Goal: Transaction & Acquisition: Purchase product/service

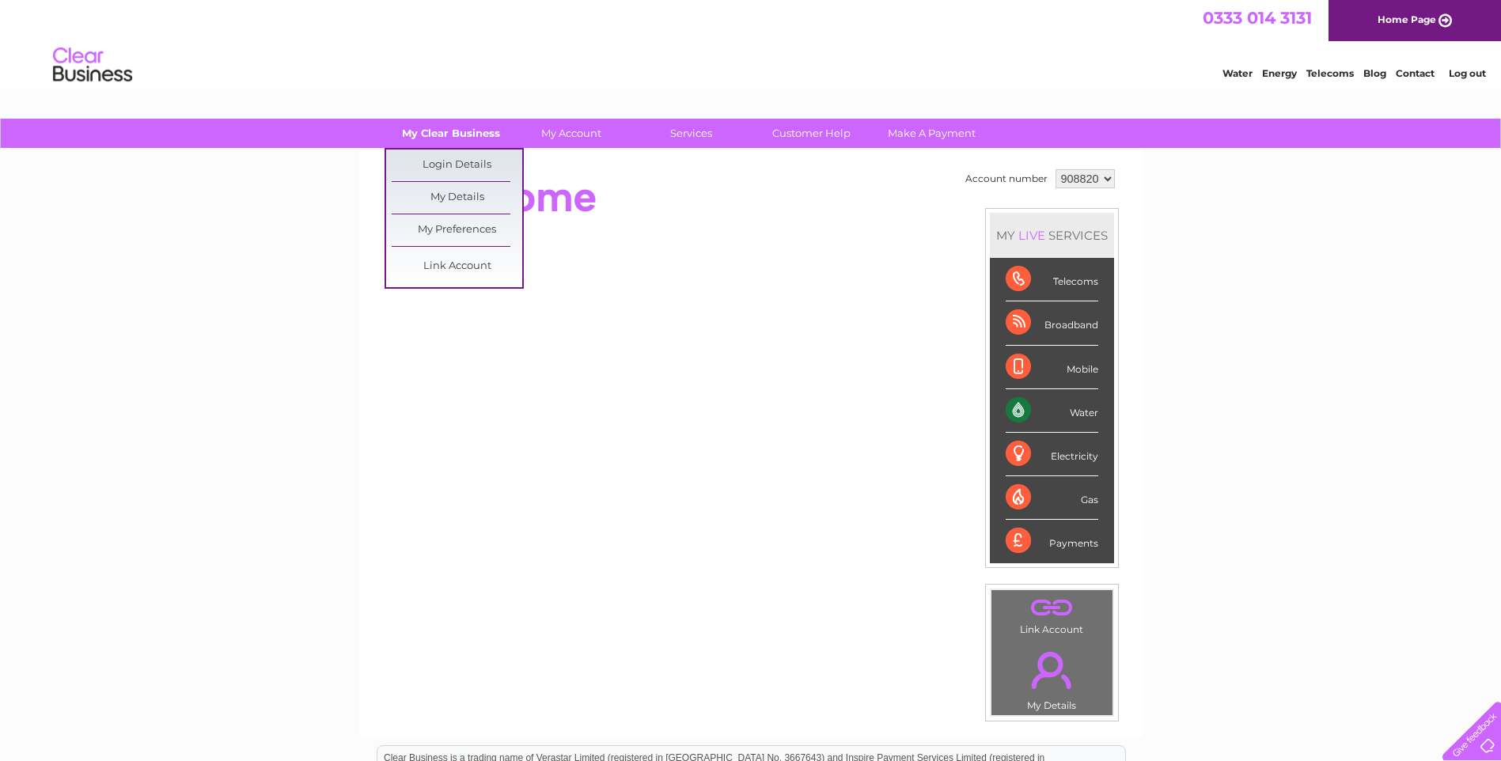
click at [444, 135] on link "My Clear Business" at bounding box center [450, 133] width 131 height 29
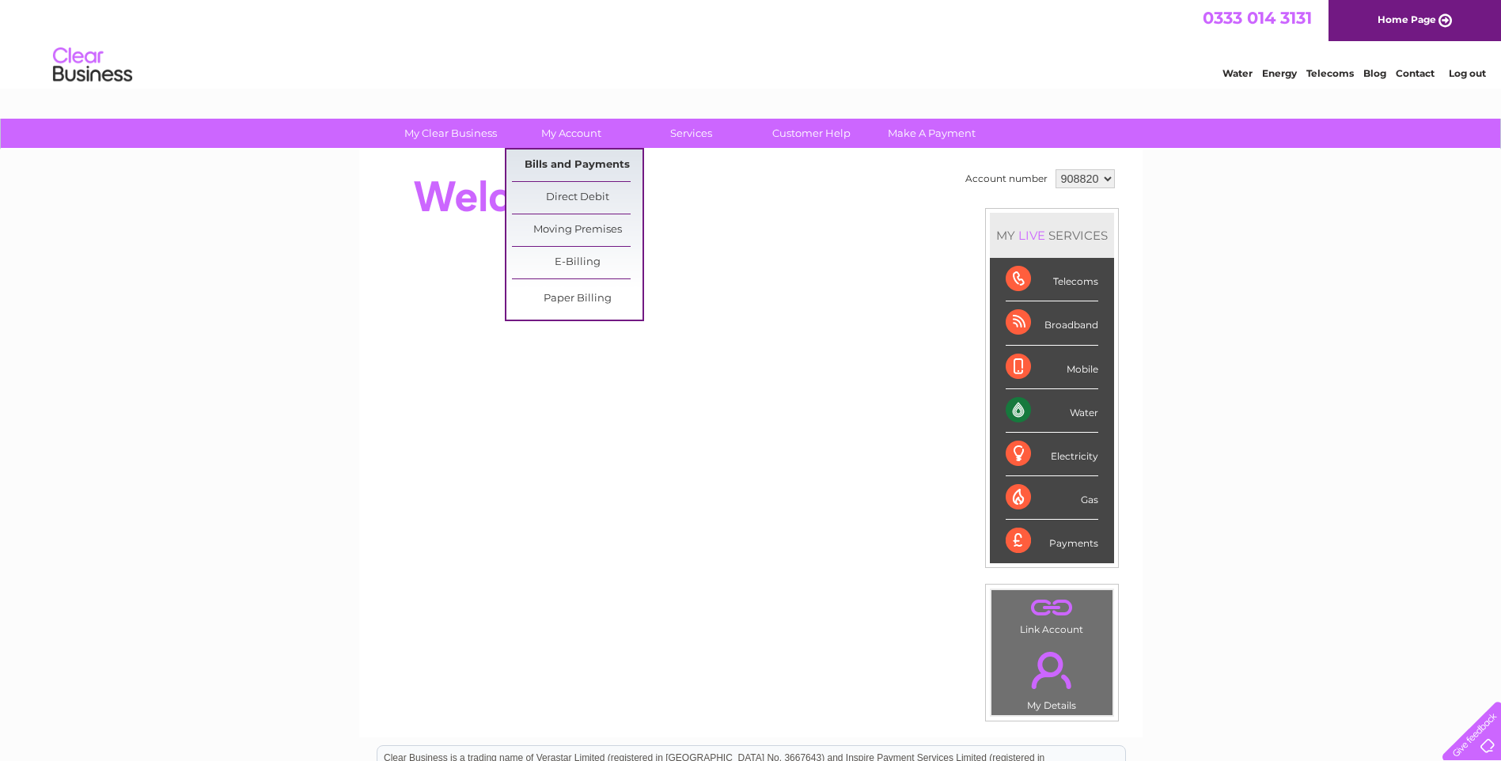
click at [560, 160] on link "Bills and Payments" at bounding box center [577, 166] width 131 height 32
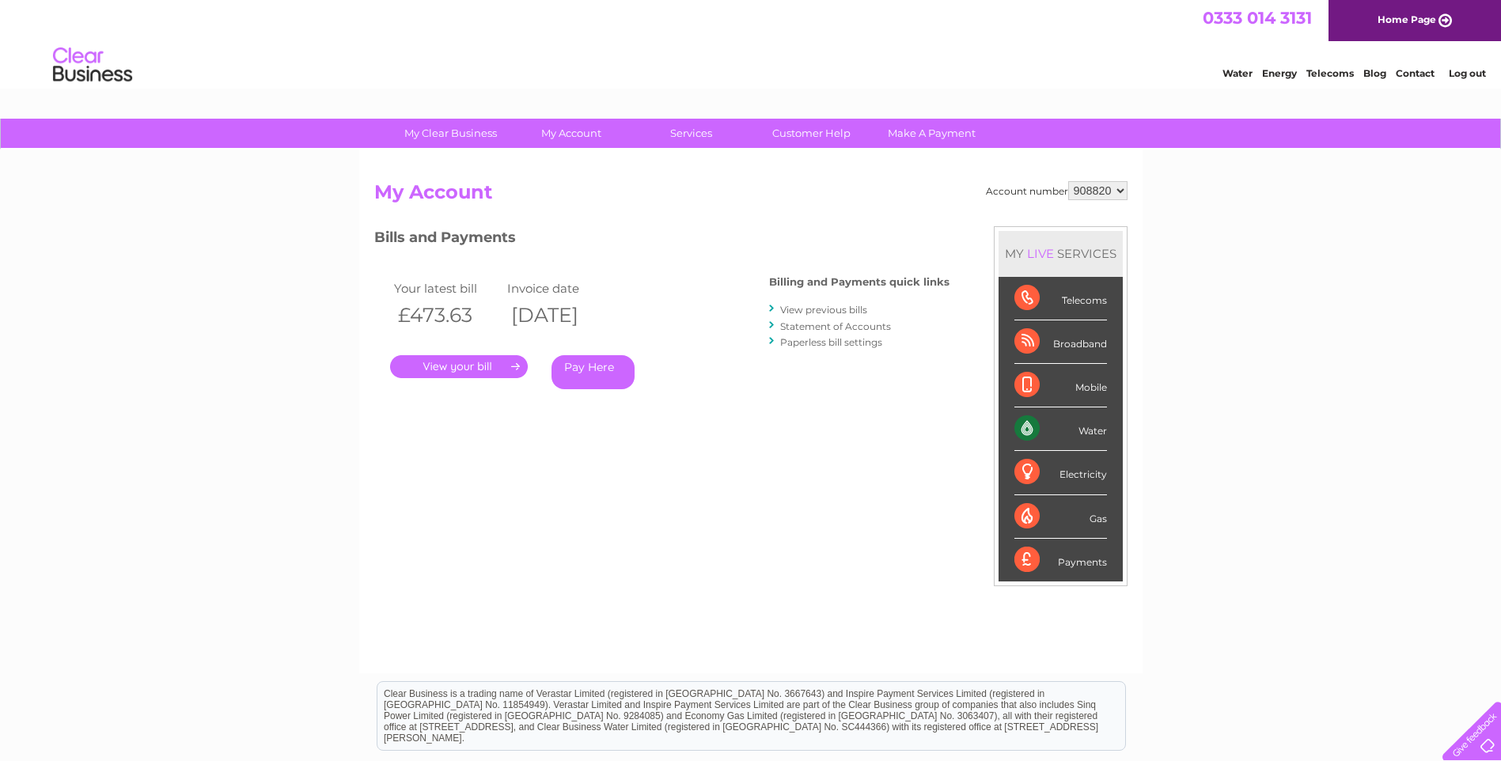
click at [468, 362] on link "." at bounding box center [459, 366] width 138 height 23
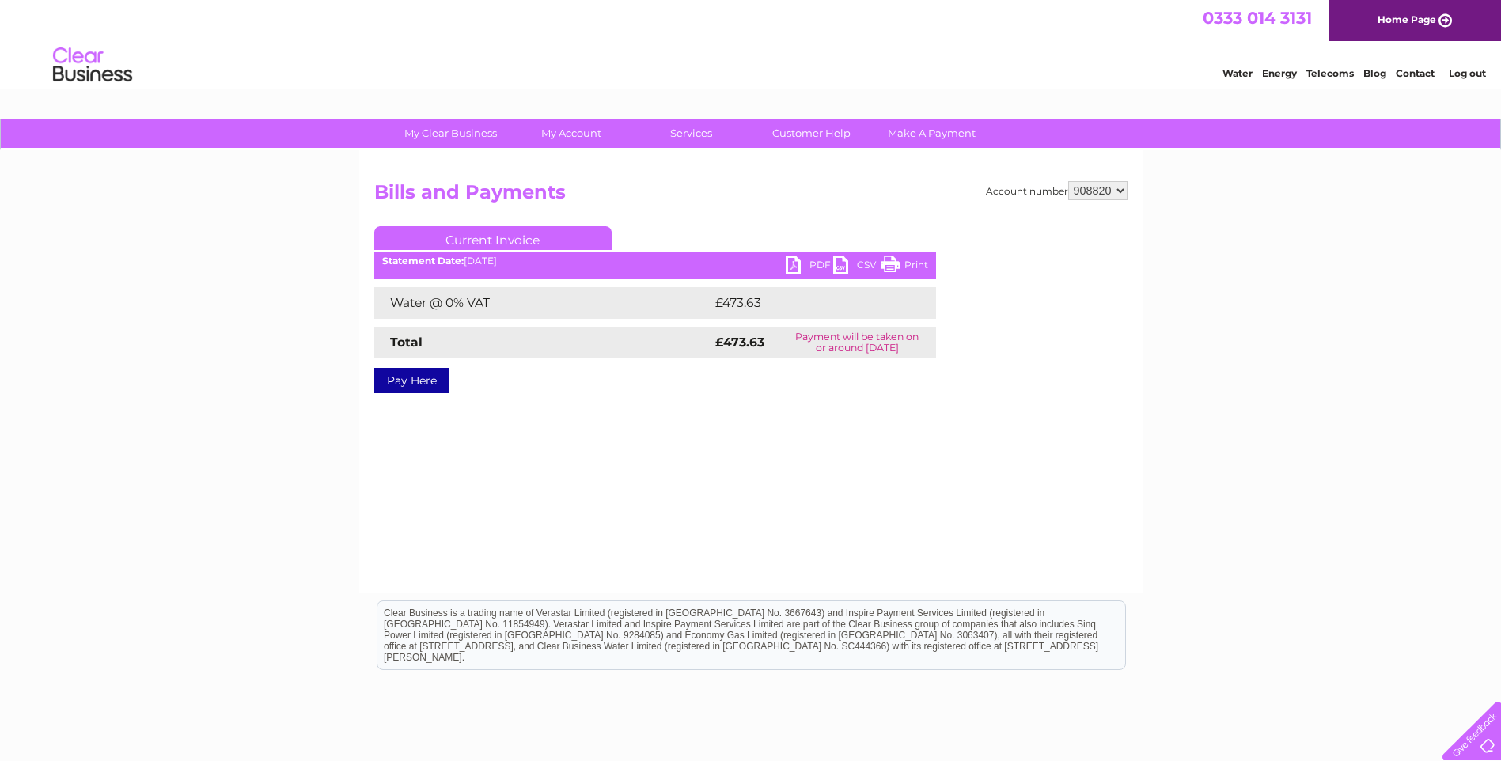
click at [810, 263] on link "PDF" at bounding box center [809, 267] width 47 height 23
click at [1122, 190] on select "908820 925695" at bounding box center [1097, 190] width 59 height 19
select select "925695"
click at [1068, 181] on select "908820 925695" at bounding box center [1097, 190] width 59 height 19
click at [400, 379] on link "Pay Here" at bounding box center [411, 380] width 75 height 25
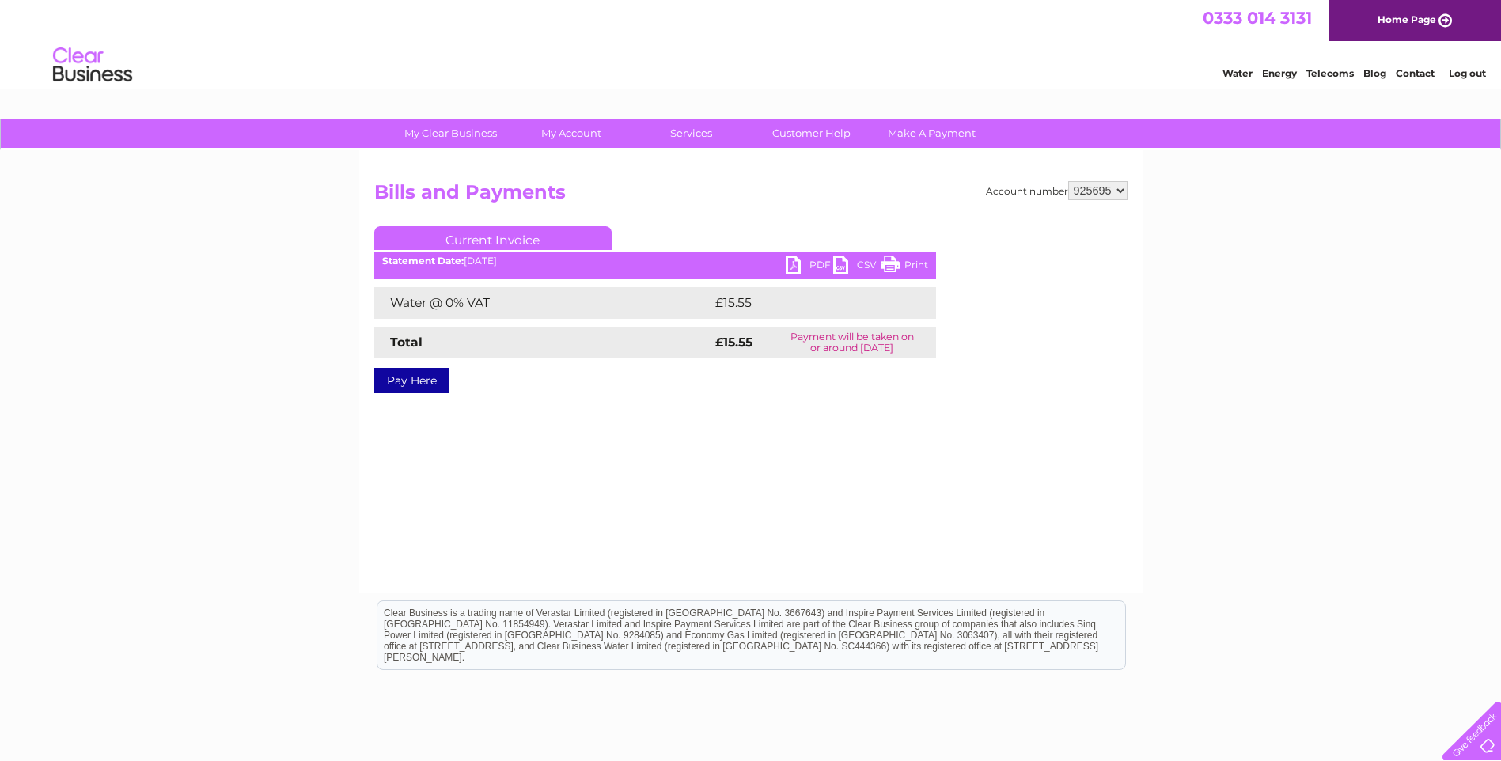
click at [817, 260] on link "PDF" at bounding box center [809, 267] width 47 height 23
